Goal: Communication & Community: Answer question/provide support

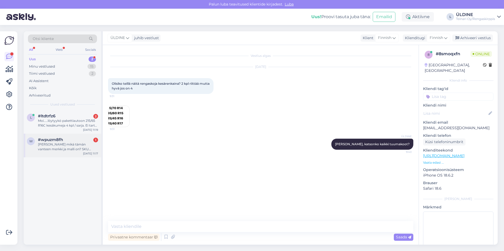
click at [82, 149] on div "[PERSON_NAME] mikä tämän vanteen merkki ja malli on? SKU JV080824-07" at bounding box center [68, 146] width 60 height 9
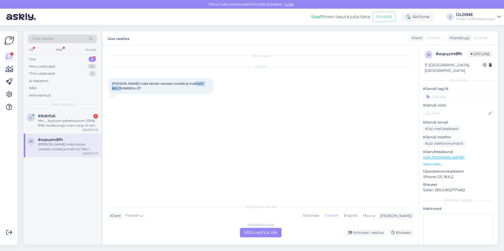
drag, startPoint x: 190, startPoint y: 84, endPoint x: 208, endPoint y: 88, distance: 17.6
click at [208, 88] on div "[PERSON_NAME] mikä tämän vanteen merkki ja malli on? SKU JV080824-07 11:17" at bounding box center [160, 86] width 105 height 16
drag, startPoint x: 208, startPoint y: 88, endPoint x: 203, endPoint y: 85, distance: 5.5
copy span "JV080824-07"
click at [203, 197] on div "Vestlus algas [DATE] Hei mikä tämän vanteen merkki ja malli on? SKU JV080824-07…" at bounding box center [260, 145] width 315 height 200
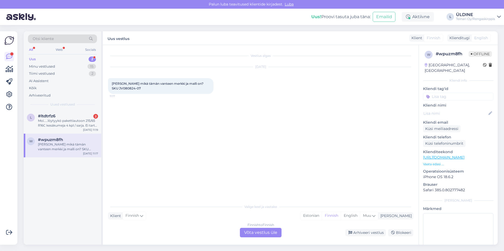
click at [256, 233] on div "Finnish to Finnish Võta vestlus üle" at bounding box center [261, 232] width 42 height 9
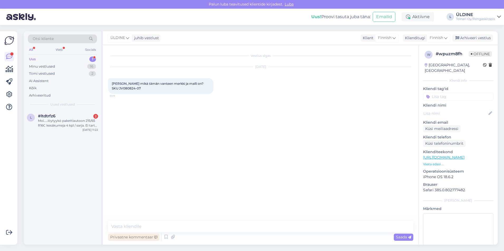
click at [157, 234] on div "Privaatne kommentaar" at bounding box center [133, 237] width 51 height 7
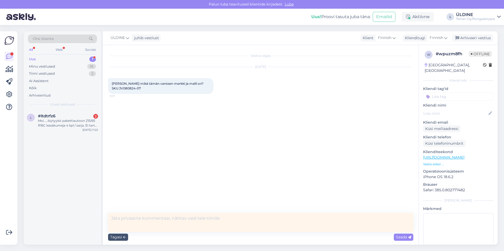
click at [154, 179] on div "Vestlus algas [DATE] Hei mikä tämän vanteen merkki ja malli on? SKU JV080824-07…" at bounding box center [263, 129] width 310 height 158
click at [114, 238] on div "Tagasi" at bounding box center [118, 237] width 20 height 7
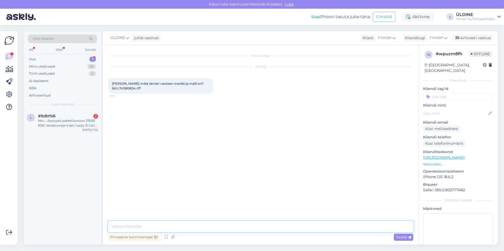
click at [127, 224] on textarea at bounding box center [260, 226] width 305 height 11
click at [129, 227] on textarea "Hei, kysessä on BMW alkuperäiset vanteet." at bounding box center [260, 226] width 305 height 11
type textarea "Hei, kyseessä on BMW alkuperäiset vanteet."
drag, startPoint x: 265, startPoint y: 218, endPoint x: 251, endPoint y: 220, distance: 14.3
click at [265, 217] on div "Vestlus algas [DATE] Hei mikä tämän vanteen merkki ja malli on? SKU JV080824-07…" at bounding box center [260, 145] width 315 height 200
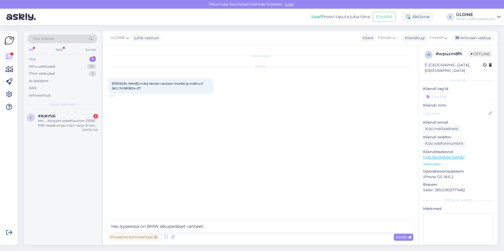
drag, startPoint x: 179, startPoint y: 228, endPoint x: 175, endPoint y: 159, distance: 68.3
click at [175, 159] on div "Vestlus algas [DATE] Hei mikä tämän vanteen merkki ja malli on? SKU JV080824-07…" at bounding box center [263, 133] width 310 height 166
click at [396, 238] on span "Saada" at bounding box center [403, 237] width 15 height 5
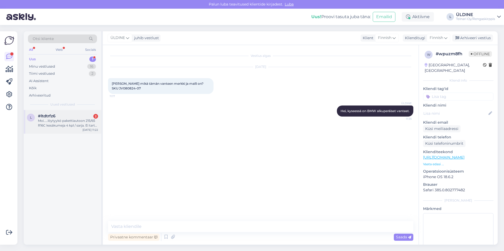
click at [47, 125] on div "Moi.....löytyykö pakettiautoon 215/65 R16C kesäkumeja 4 kpl / sarja. Ei tartte …" at bounding box center [68, 123] width 60 height 9
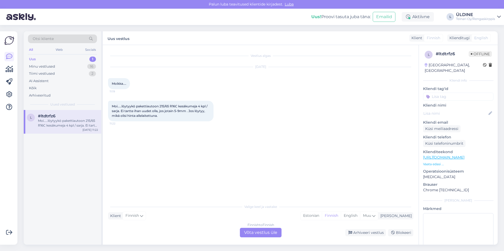
click at [252, 231] on div "Finnish to Finnish Võta vestlus üle" at bounding box center [261, 232] width 42 height 9
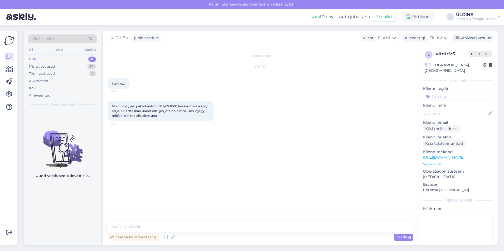
click at [122, 220] on div "Vestlus algas [DATE] [GEOGRAPHIC_DATA].... 11:19 Moi.....löytyykö pakettiautoon…" at bounding box center [260, 145] width 315 height 200
click at [129, 222] on textarea at bounding box center [260, 226] width 305 height 11
paste textarea "[URL][DOMAIN_NAME]"
click at [170, 218] on textarea "Hei, meillä olisi saatavilla [URL][DOMAIN_NAME]" at bounding box center [260, 223] width 305 height 17
click at [173, 220] on textarea "Hei, meillä olisi saatavilla [URL][DOMAIN_NAME]" at bounding box center [260, 223] width 305 height 17
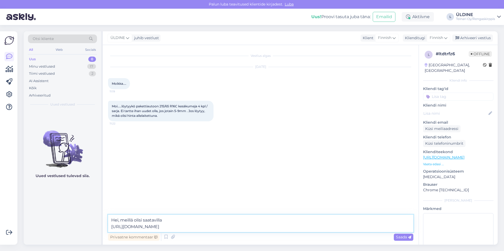
paste textarea "215/65R16C Bridgestone Duravis R660 106/104T [DATE],5-5mm"
drag, startPoint x: 300, startPoint y: 216, endPoint x: 299, endPoint y: 219, distance: 2.7
paste textarea "57,00€/kpl"
click at [336, 232] on textarea "Hei, meillä olisi saatavilla 215/65R16C Bridgestone Duravis R660 106/104T [DATE…" at bounding box center [260, 223] width 305 height 17
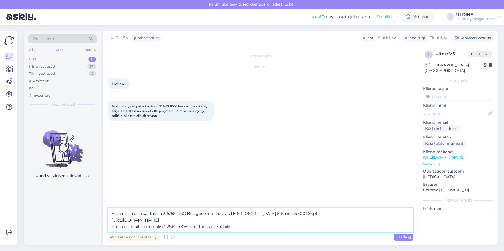
click at [218, 227] on textarea "Hei, meillä olisi saatavilla 215/65R16C Bridgestone Duravis R660 106/104T [DATE…" at bounding box center [260, 220] width 305 height 24
drag, startPoint x: 220, startPoint y: 227, endPoint x: 236, endPoint y: 230, distance: 17.1
click at [236, 230] on textarea "Hei, meillä olisi saatavilla 215/65R16C Bridgestone Duravis R660 106/104T [DATE…" at bounding box center [260, 220] width 305 height 24
type textarea "Hei, meillä olisi saatavilla 215/65R16C Bridgestone Duravis R660 106/104T [DATE…"
click at [405, 237] on span "Saada" at bounding box center [403, 237] width 15 height 5
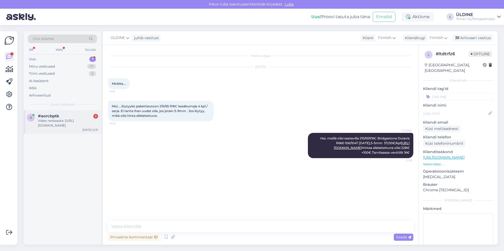
click at [66, 121] on div "Video renkaasta: [URL][DOMAIN_NAME]" at bounding box center [68, 123] width 60 height 9
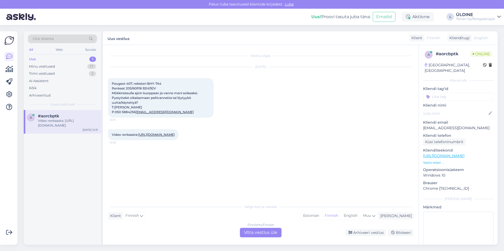
click at [265, 233] on div "Finnish to Finnish Võta vestlus üle" at bounding box center [261, 232] width 42 height 9
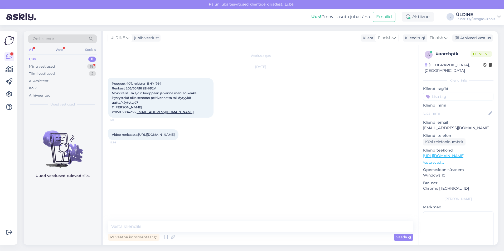
click at [166, 137] on link "[URL][DOMAIN_NAME]" at bounding box center [156, 135] width 37 height 4
click at [156, 137] on link "[URL][DOMAIN_NAME]" at bounding box center [156, 135] width 37 height 4
click at [163, 225] on textarea at bounding box center [260, 226] width 305 height 11
type textarea "K"
type textarea "J"
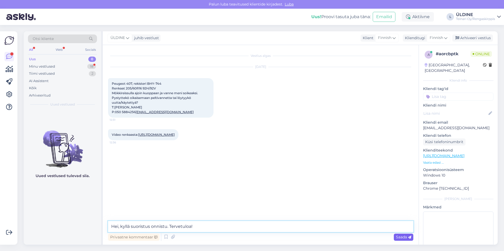
type textarea "Hei, kyllä suoristus onnistu. Tervetuloa!"
click at [403, 236] on span "Saada" at bounding box center [403, 237] width 15 height 5
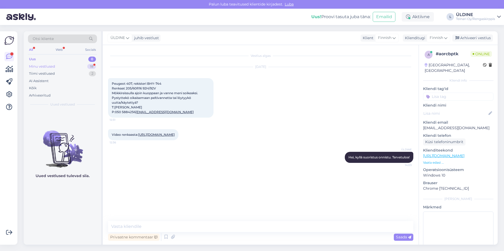
click at [43, 68] on div "Minu vestlused" at bounding box center [42, 66] width 26 height 5
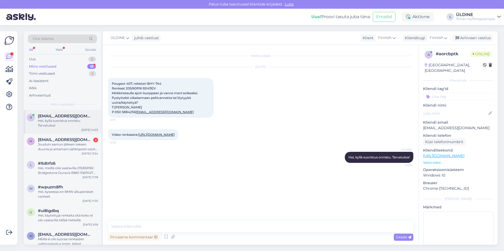
click at [56, 122] on div "Hei, kyllä suoristus onnistu. Tervetuloa!" at bounding box center [68, 123] width 60 height 9
click at [79, 147] on div "Jouduin aamun jälkeen tekeen duunia ja antamani sähköposti osoite on näköjään k…" at bounding box center [68, 146] width 60 height 9
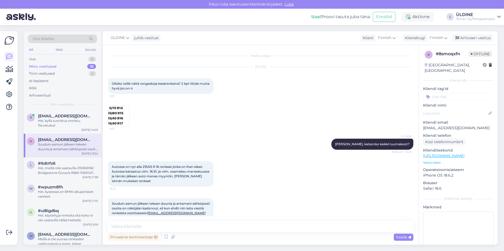
scroll to position [8, 0]
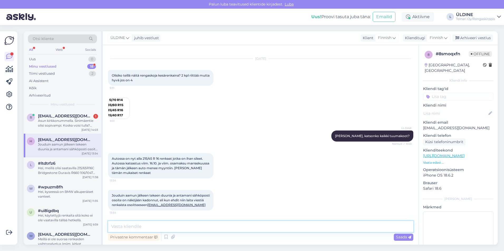
click at [162, 224] on textarea at bounding box center [260, 226] width 305 height 11
click at [183, 227] on textarea "Hei, kyseista koko ei löytyy meiltää valitettvaasti ollenkaan täällää hetkella." at bounding box center [260, 226] width 305 height 11
click at [278, 224] on textarea "Hei, kyseista koko ei löytyy meiltä valitettvaasti ollenkaan täällää hetkella." at bounding box center [260, 226] width 305 height 11
click at [197, 227] on textarea "Hei, kyseista koko ei löytyy meiltä valitettvaasti ollenkaan täällää hetkella." at bounding box center [260, 226] width 305 height 11
click at [265, 226] on textarea "Hei, kyseista koko ei löytyy meiltä valitettavaasti ollenkaan täällää hetkella." at bounding box center [260, 226] width 305 height 11
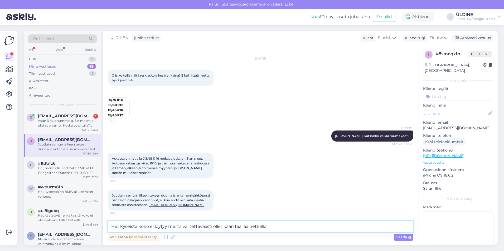
click at [270, 230] on textarea "Hei, kyseista koko ei löytyy meiltä valitettavaasti ollenkaan täällää hetkellä." at bounding box center [260, 226] width 305 height 11
type textarea "Hei, kyseista koko ei löytyy meiltä valitettavaasti ollenkaan täällää hetkellä."
click at [404, 238] on span "Saada" at bounding box center [403, 237] width 15 height 5
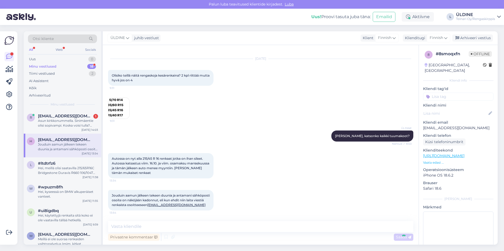
scroll to position [36, 0]
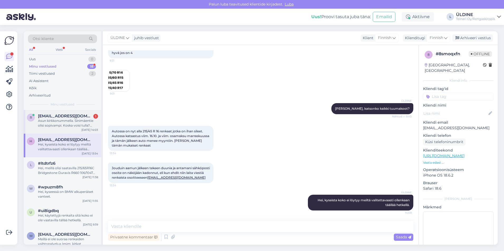
click at [69, 119] on div "Asun kirkkonummella. Sinimäentie olisi sopivampi. Koska voisi tulla? Onnistuuko…" at bounding box center [68, 123] width 60 height 9
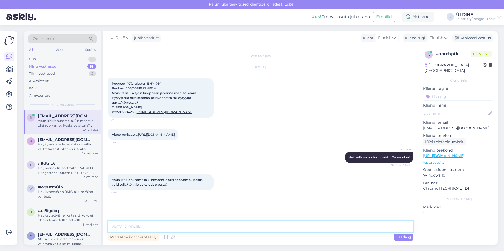
click at [166, 226] on textarea at bounding box center [260, 226] width 305 height 11
type textarea "Vanteen"
drag, startPoint x: 122, startPoint y: 226, endPoint x: 112, endPoint y: 227, distance: 9.8
click at [112, 227] on textarea "Vanteen" at bounding box center [260, 226] width 305 height 11
drag, startPoint x: 112, startPoint y: 189, endPoint x: 170, endPoint y: 194, distance: 58.7
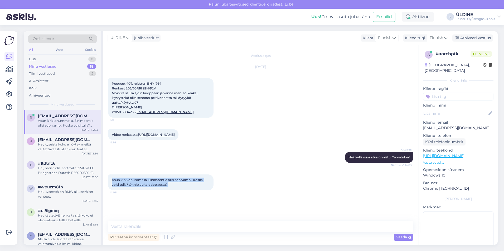
click at [170, 190] on div "Asun kirkkonummella. Sinimäentie olisi sopivampi. Koska voisi tulla? Onnistuuko…" at bounding box center [160, 183] width 105 height 16
drag, startPoint x: 170, startPoint y: 194, endPoint x: 159, endPoint y: 195, distance: 11.6
copy span "Asun kirkkonummella. Sinimäentie olisi sopivampi. Koska voisi tulla? Onnistuuko…"
paste textarea "kaikki vannetyöt tehdään Vantaan toimipisteellämme osoitteessa [STREET_ADDRESS]…"
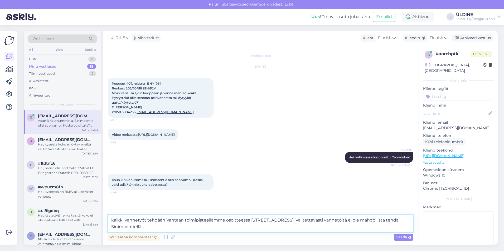
click at [111, 220] on textarea "kaikki vannetyöt tehdään Vantaan toimipisteellämme osoitteessa [STREET_ADDRESS]…" at bounding box center [260, 223] width 305 height 17
click at [160, 228] on textarea "Hei, kaikki vannetyöt tehdään Vantaan toimipisteellämme osoitteessa [STREET_ADD…" at bounding box center [260, 223] width 305 height 17
paste textarea "työ onnistuu odottaessa"
type textarea "Hei, kaikki vannetyöt tehdään Vantaan toimipisteellämme osoitteessa [STREET_ADD…"
click at [406, 238] on span "Saada" at bounding box center [403, 237] width 15 height 5
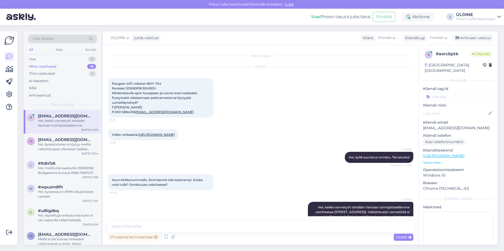
click at [68, 125] on div "Hei, kaikki vannetyöt tehdään Vantaan toimipisteellämme osoitteessa [STREET_ADD…" at bounding box center [68, 123] width 60 height 9
click at [44, 117] on span "[EMAIL_ADDRESS][DOMAIN_NAME]" at bounding box center [65, 116] width 55 height 5
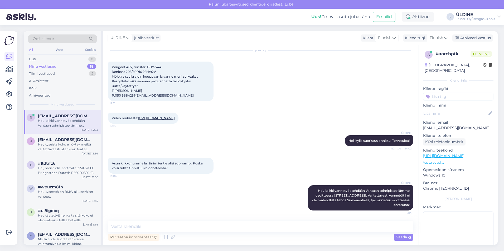
scroll to position [26, 0]
click at [80, 145] on div "Hei, kyseista koko ei löytyy meiltä valitettavaasti ollenkaan täällää hetkellä." at bounding box center [68, 146] width 60 height 9
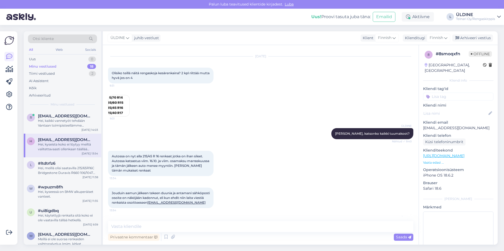
scroll to position [0, 0]
